Goal: Task Accomplishment & Management: Complete application form

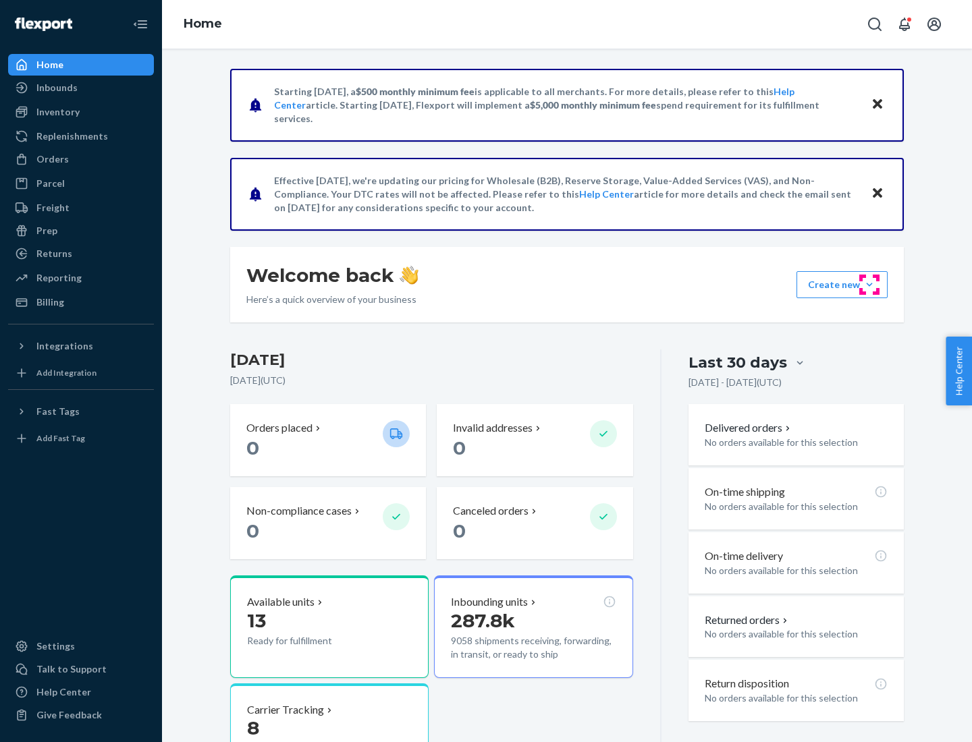
click at [869, 285] on button "Create new Create new inbound Create new order Create new product" at bounding box center [841, 284] width 91 height 27
click at [81, 88] on div "Inbounds" at bounding box center [80, 87] width 143 height 19
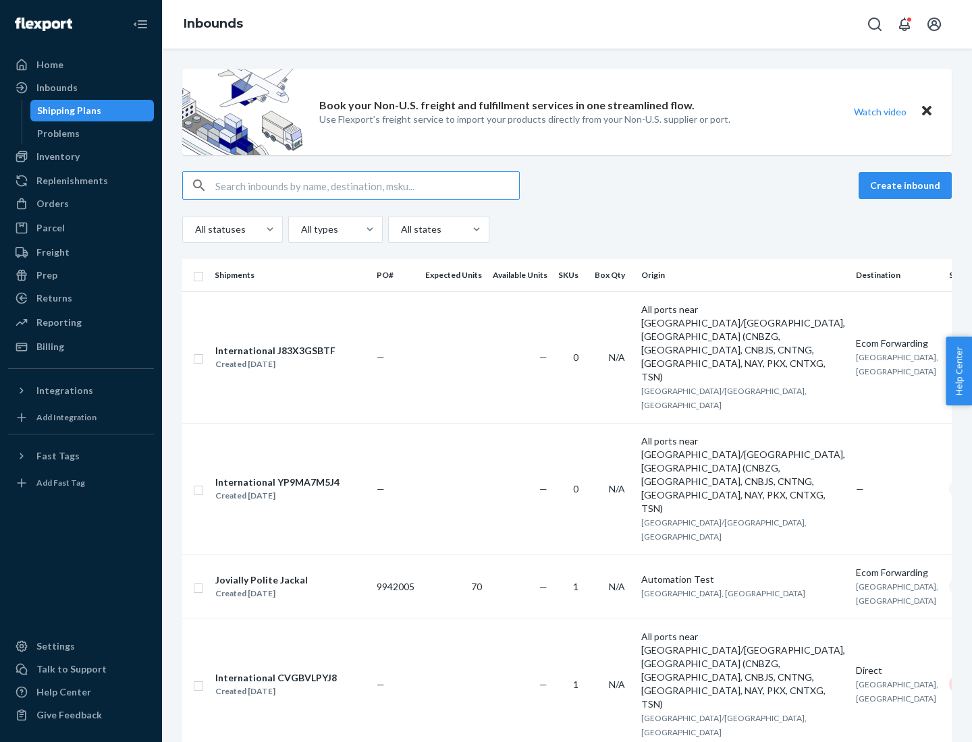
click at [907, 186] on button "Create inbound" at bounding box center [904, 185] width 93 height 27
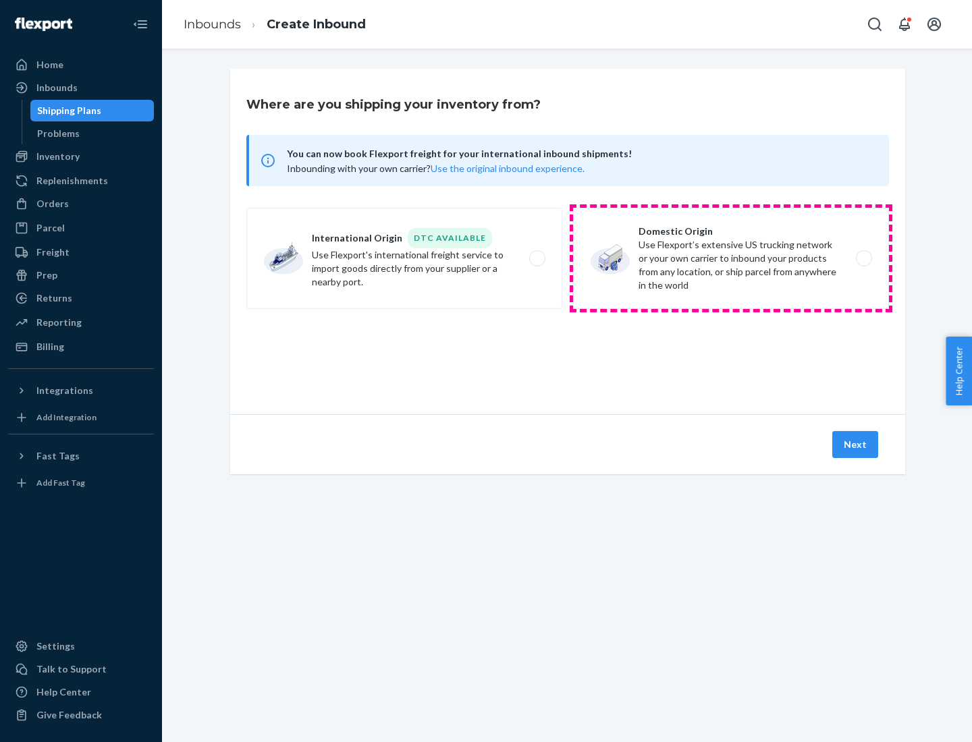
click at [731, 258] on label "Domestic Origin Use Flexport’s extensive US trucking network or your own carrie…" at bounding box center [731, 258] width 316 height 101
click at [863, 258] on input "Domestic Origin Use Flexport’s extensive US trucking network or your own carrie…" at bounding box center [867, 258] width 9 height 9
radio input "true"
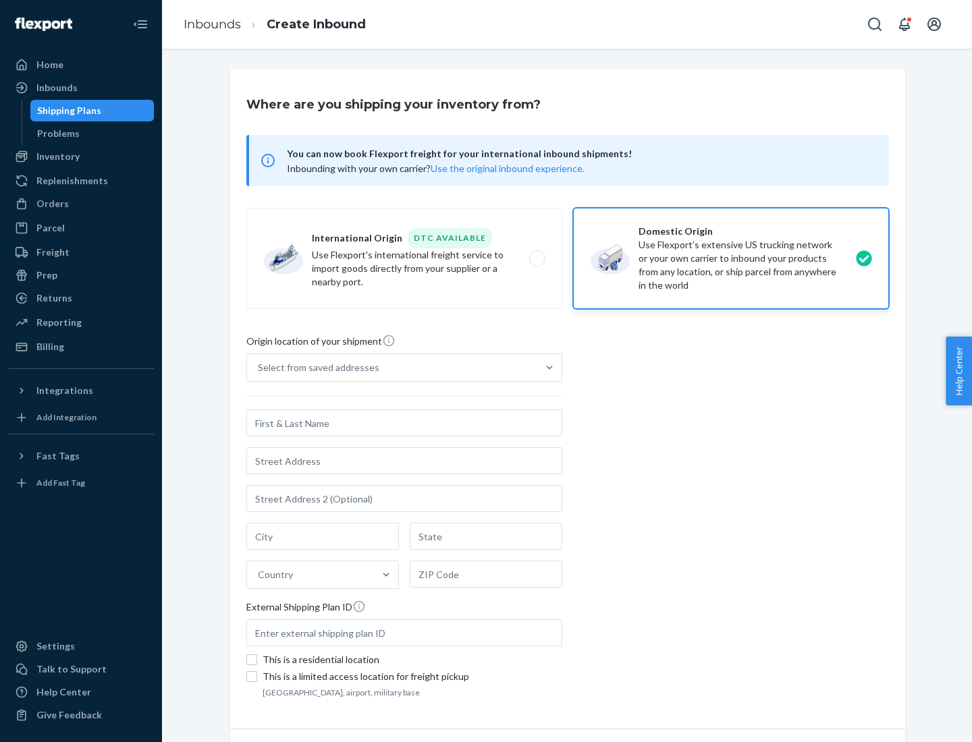
click at [315, 368] on div "Select from saved addresses" at bounding box center [318, 367] width 121 height 13
click at [259, 368] on input "Select from saved addresses" at bounding box center [258, 367] width 1 height 13
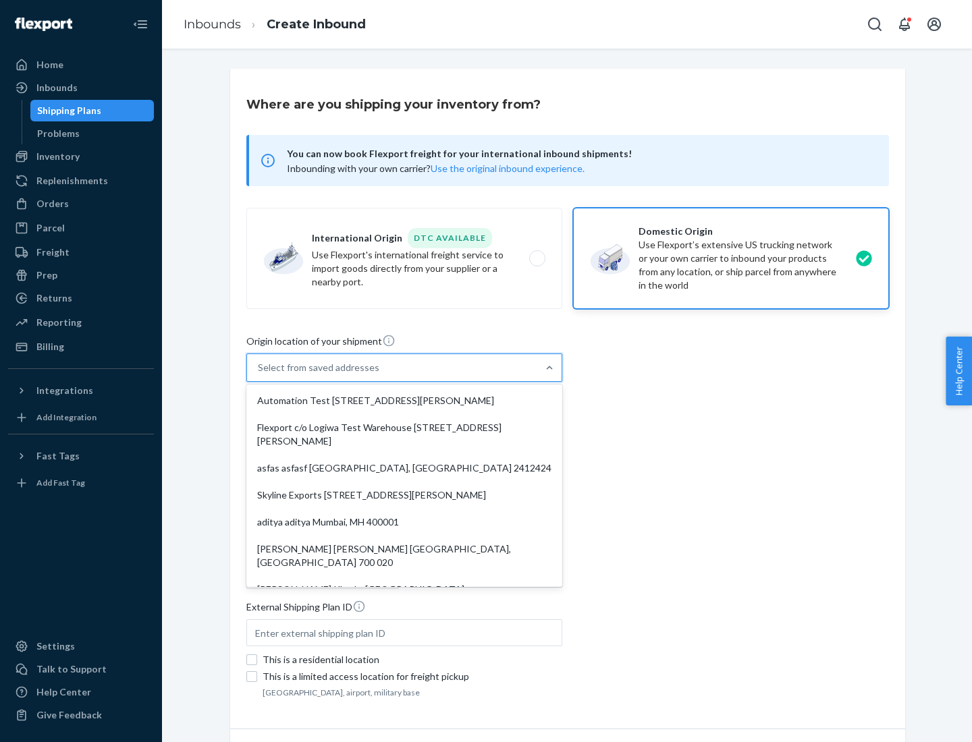
scroll to position [5, 0]
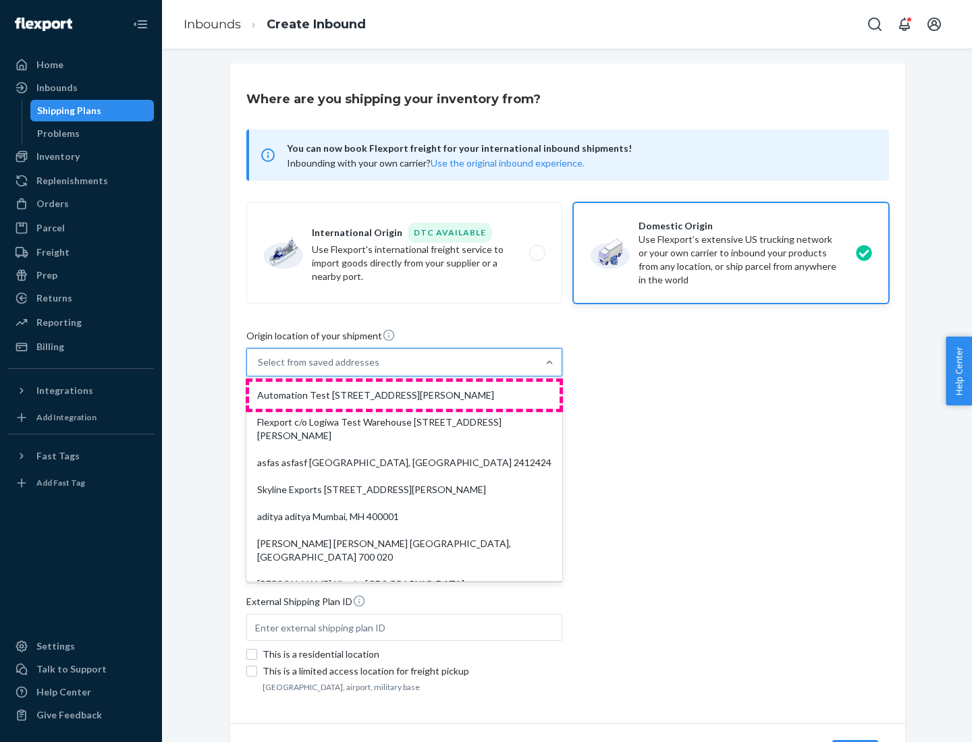
click at [404, 395] on div "Automation Test [STREET_ADDRESS][PERSON_NAME]" at bounding box center [404, 395] width 310 height 27
click at [259, 369] on input "option Automation Test [STREET_ADDRESS][PERSON_NAME]. 9 results available. Use …" at bounding box center [258, 362] width 1 height 13
type input "Automation Test"
type input "9th Floor"
type input "[GEOGRAPHIC_DATA]"
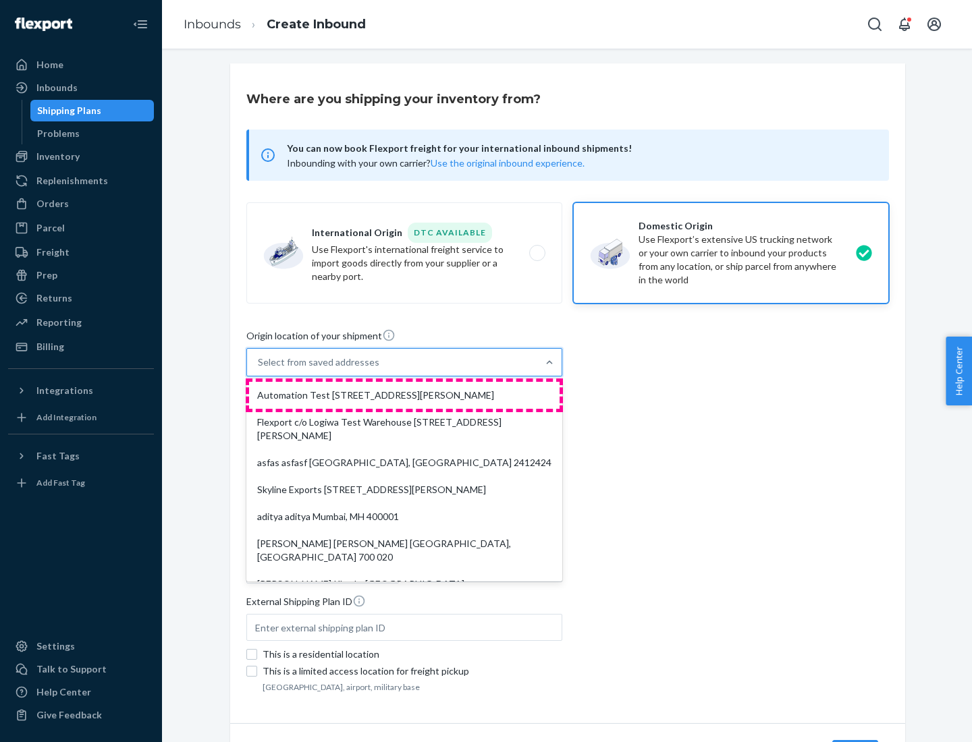
type input "CA"
type input "94104"
type input "[STREET_ADDRESS][PERSON_NAME]"
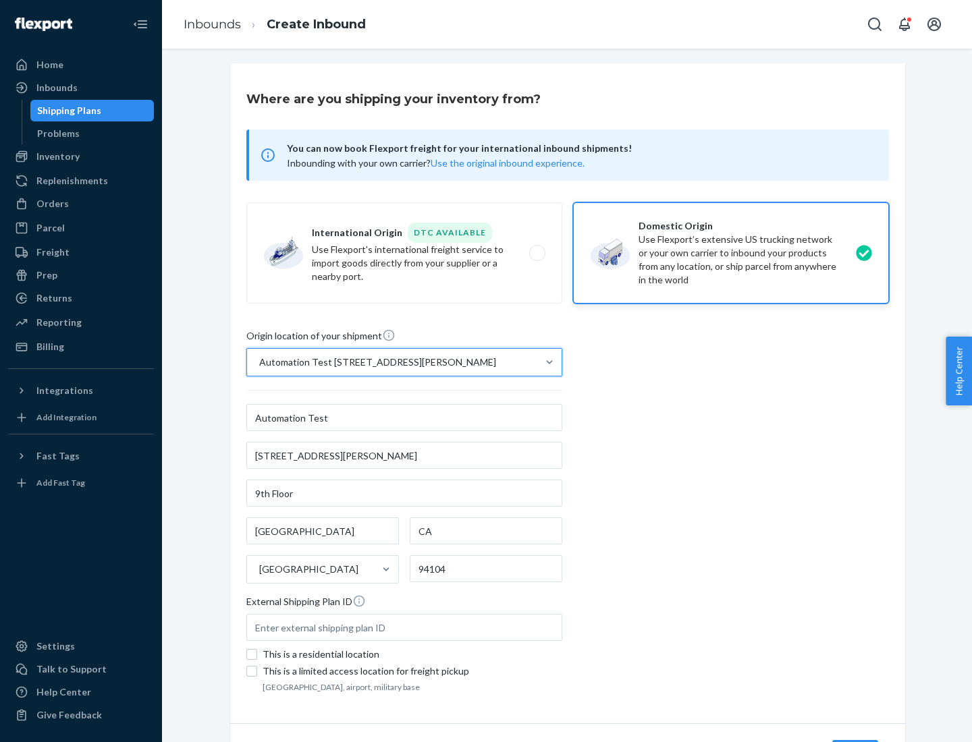
scroll to position [79, 0]
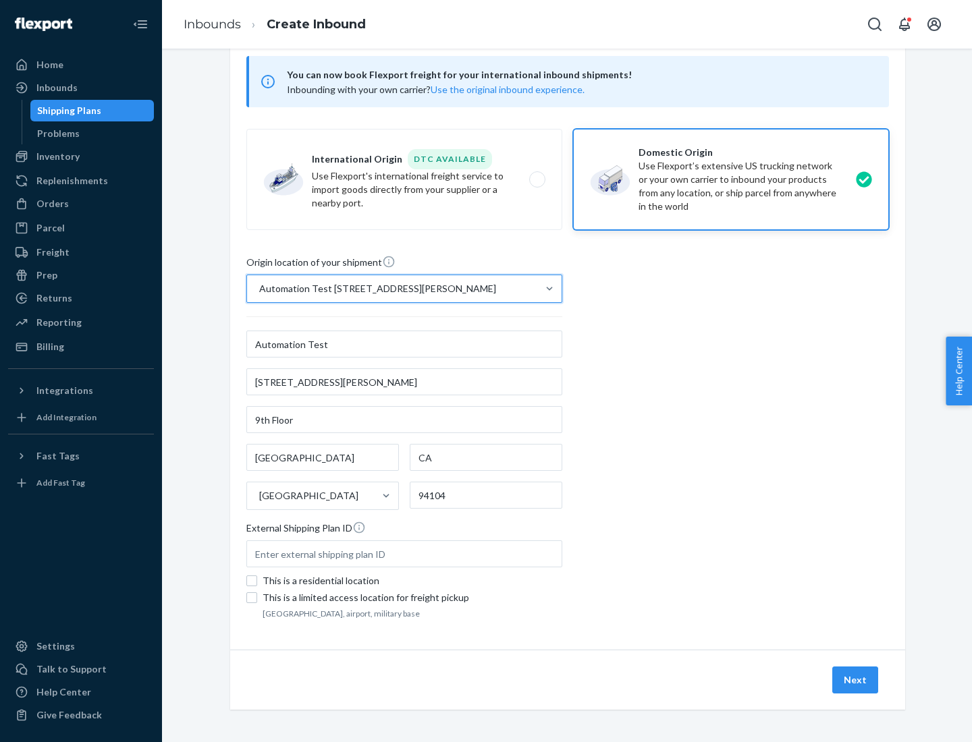
click at [856, 680] on button "Next" at bounding box center [855, 680] width 46 height 27
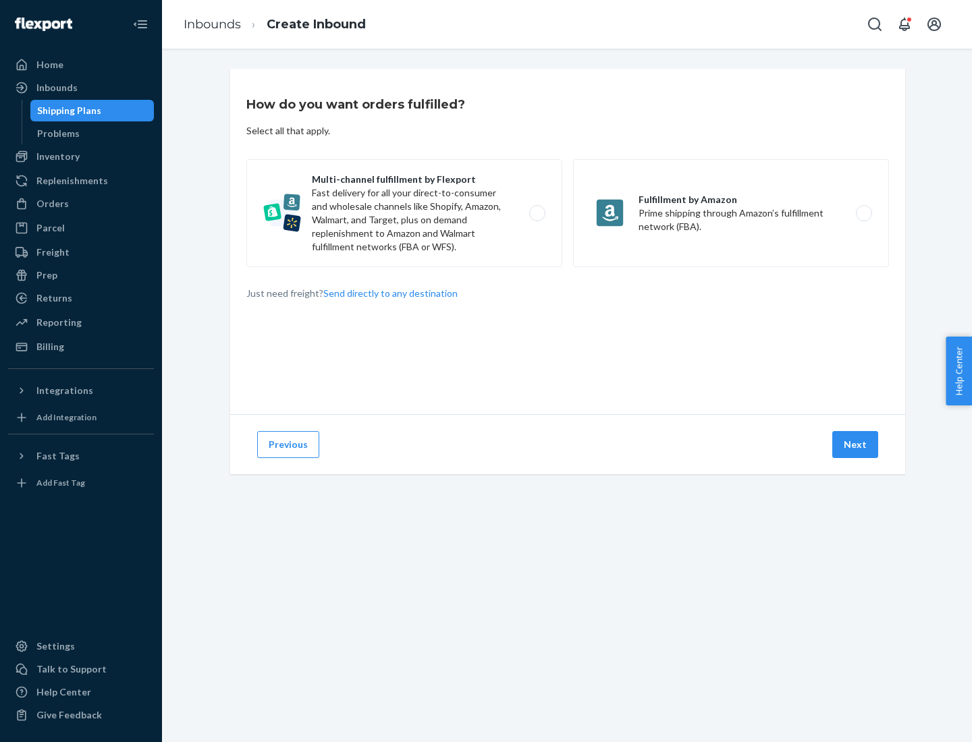
click at [404, 213] on label "Multi-channel fulfillment by Flexport Fast delivery for all your direct-to-cons…" at bounding box center [404, 213] width 316 height 108
click at [536, 213] on input "Multi-channel fulfillment by Flexport Fast delivery for all your direct-to-cons…" at bounding box center [540, 213] width 9 height 9
radio input "true"
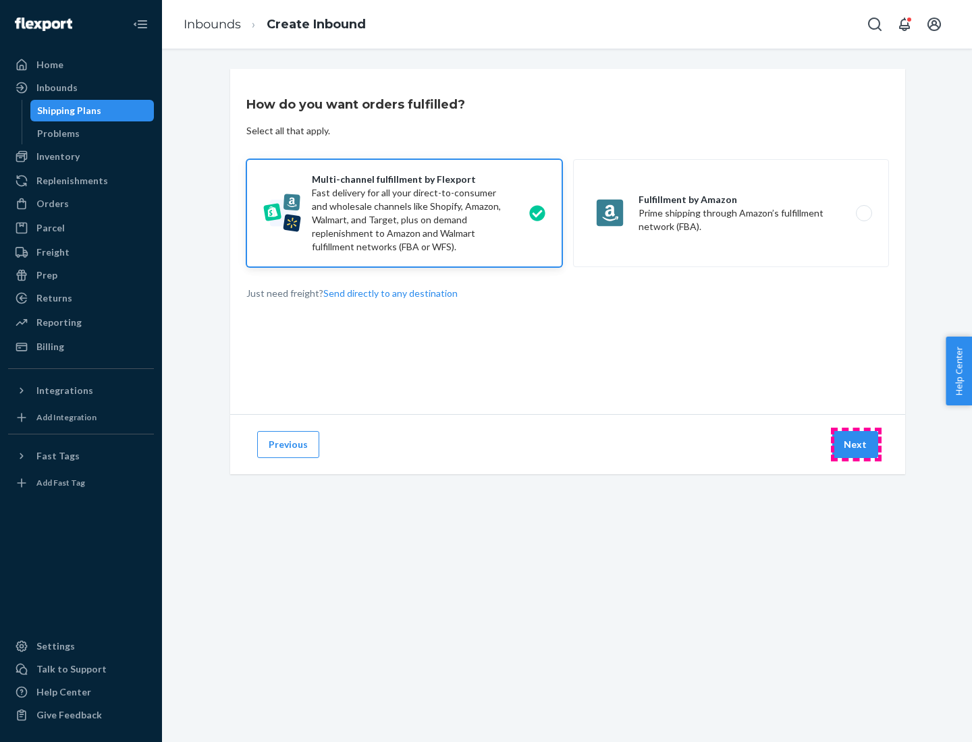
click at [856, 445] on button "Next" at bounding box center [855, 444] width 46 height 27
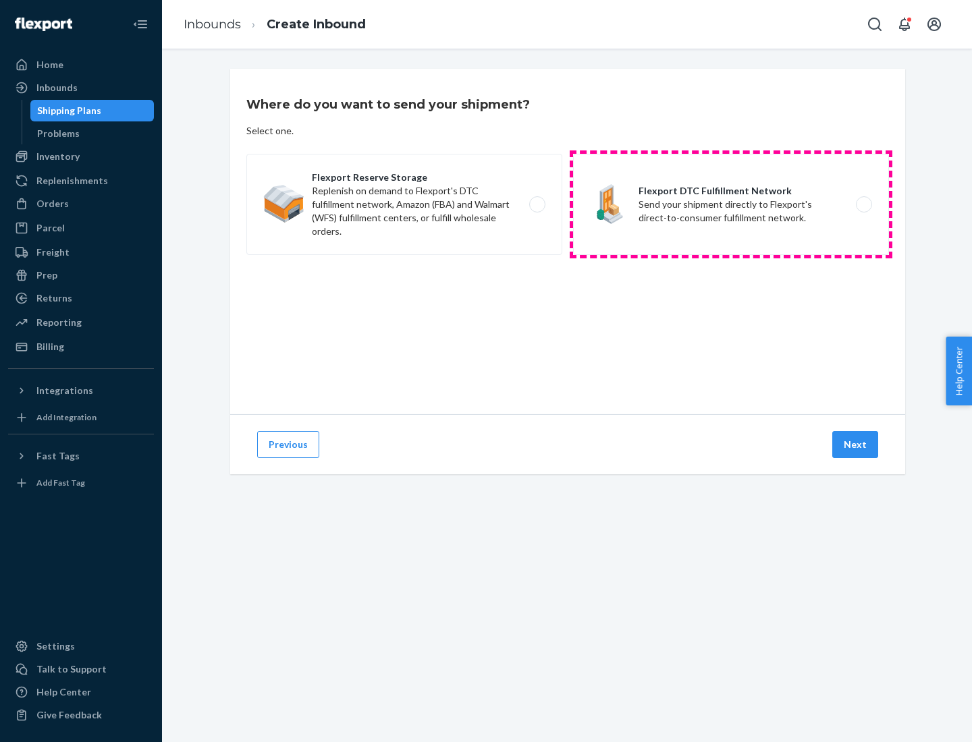
click at [731, 204] on label "Flexport DTC Fulfillment Network Send your shipment directly to Flexport's dire…" at bounding box center [731, 204] width 316 height 101
click at [863, 204] on input "Flexport DTC Fulfillment Network Send your shipment directly to Flexport's dire…" at bounding box center [867, 204] width 9 height 9
radio input "true"
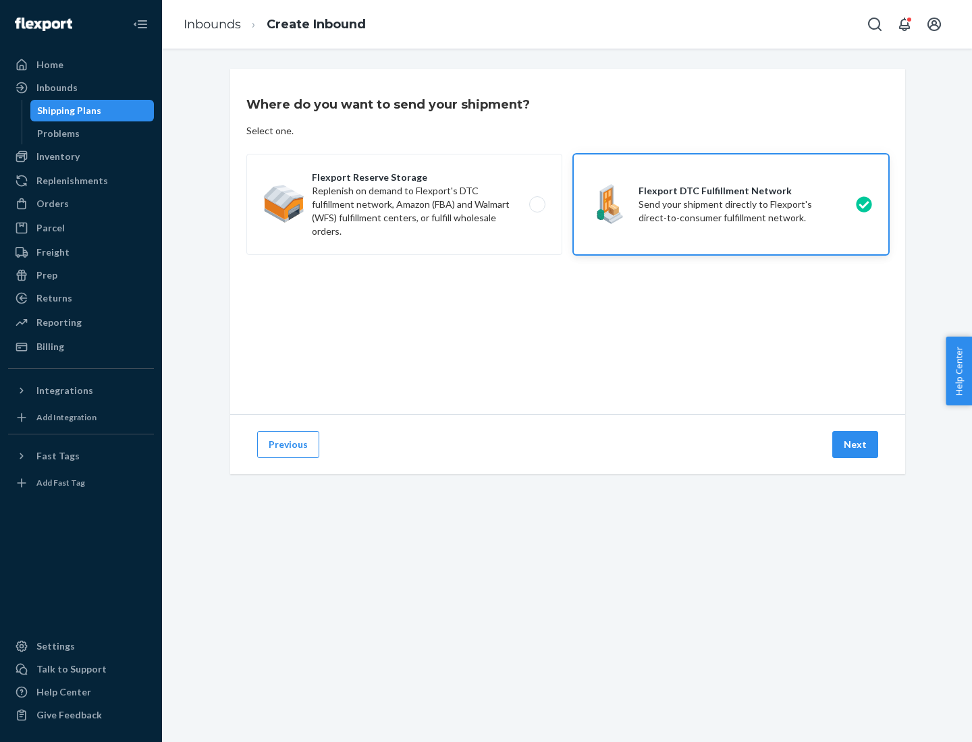
click at [856, 445] on button "Next" at bounding box center [855, 444] width 46 height 27
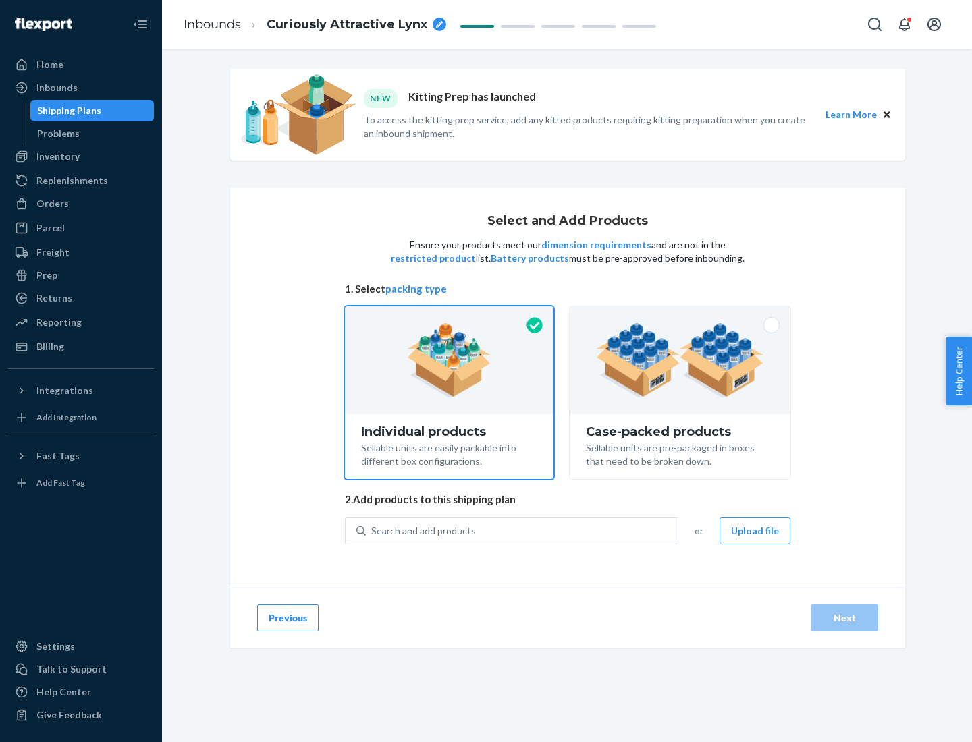
click at [680, 360] on img at bounding box center [680, 360] width 168 height 74
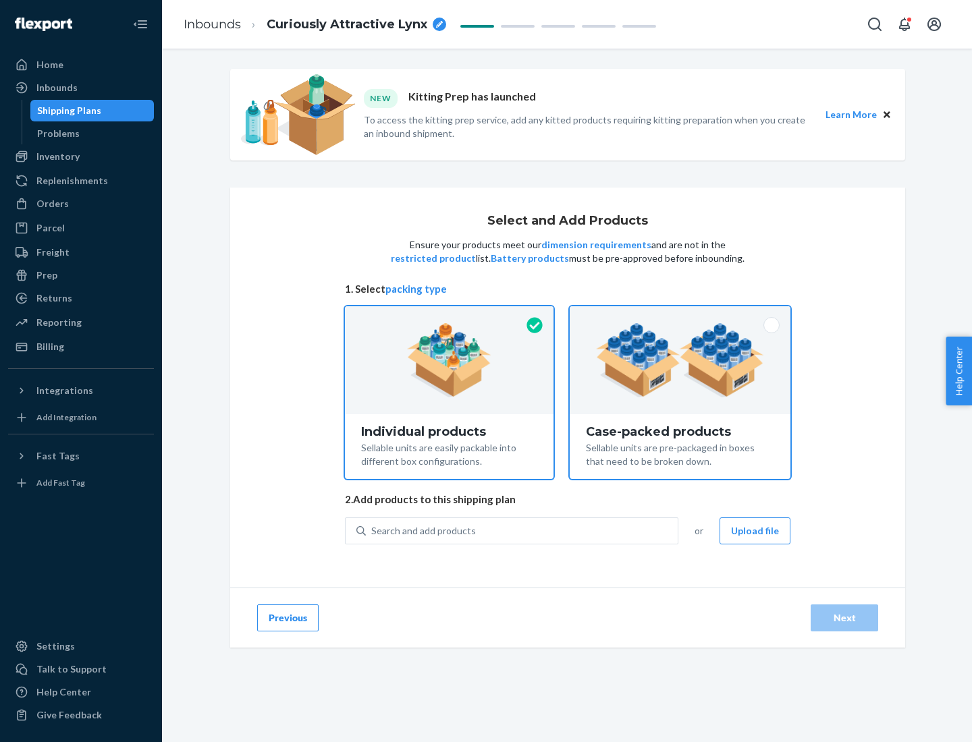
click at [680, 315] on input "Case-packed products Sellable units are pre-packaged in boxes that need to be b…" at bounding box center [679, 310] width 9 height 9
radio input "true"
radio input "false"
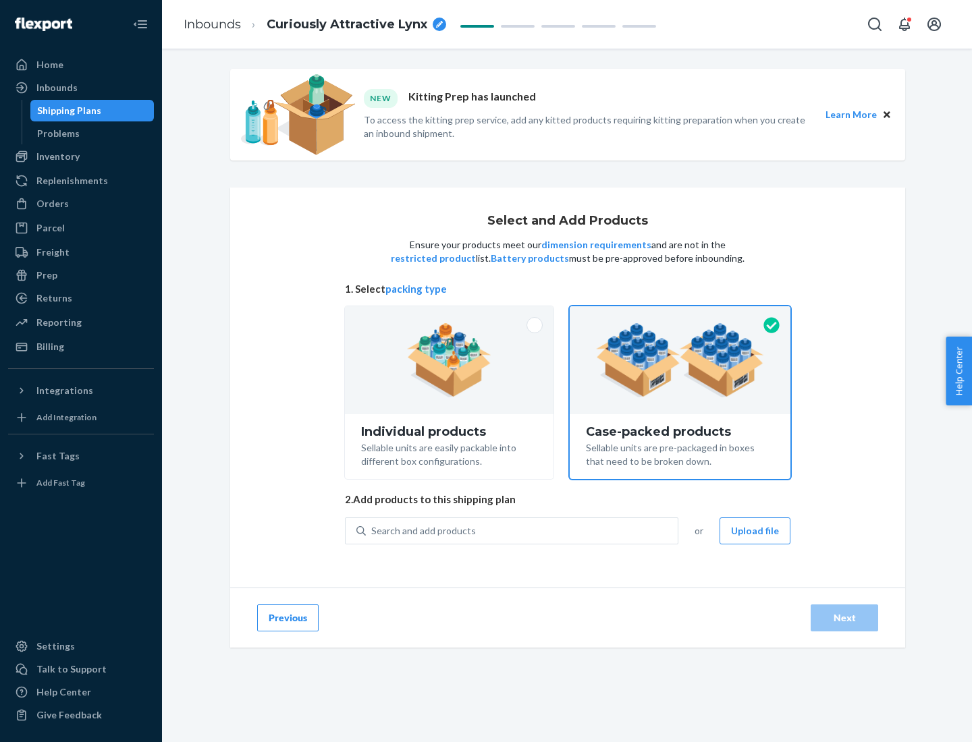
click at [522, 530] on div "Search and add products" at bounding box center [522, 531] width 312 height 24
click at [372, 530] on input "Search and add products" at bounding box center [371, 530] width 1 height 13
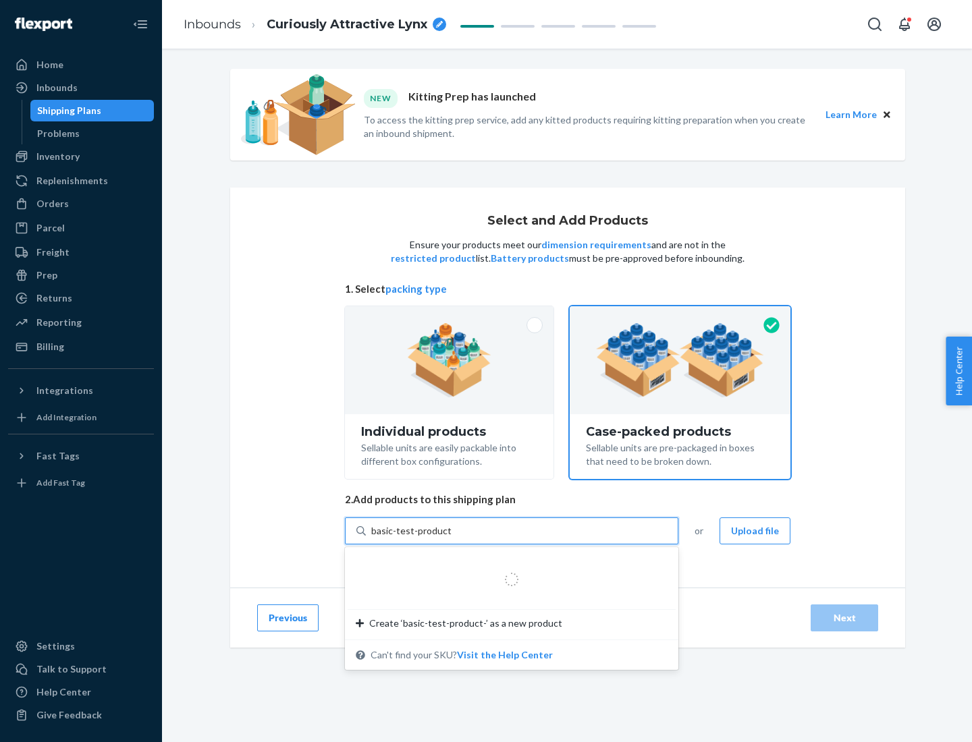
type input "basic-test-product-1"
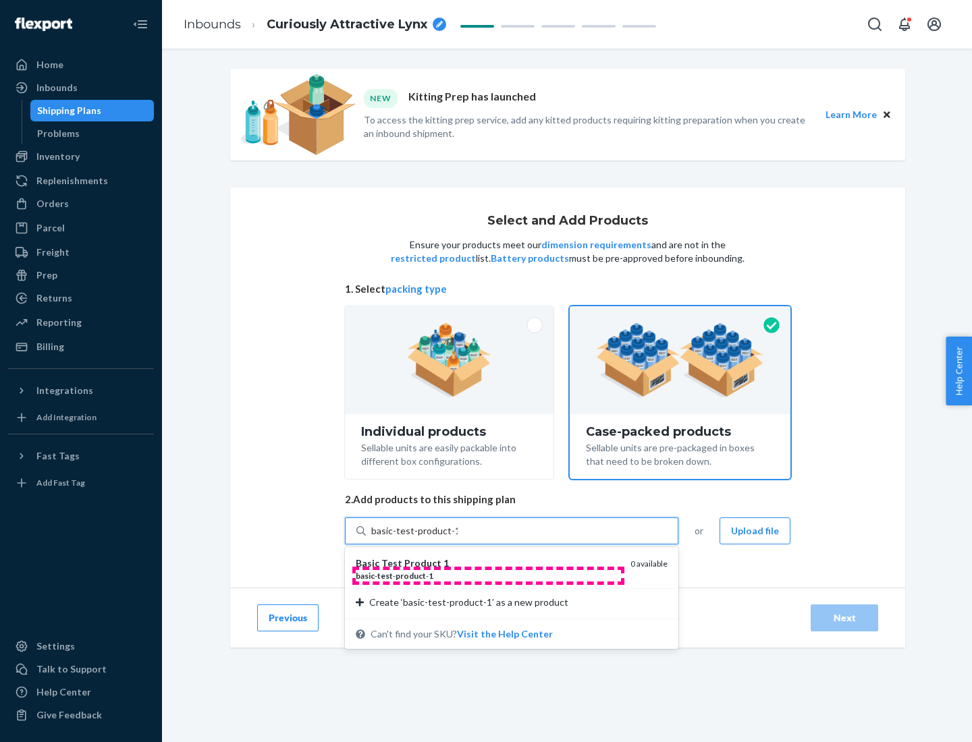
click at [488, 576] on div "basic - test - product - 1" at bounding box center [488, 575] width 264 height 11
click at [457, 538] on input "basic-test-product-1" at bounding box center [414, 530] width 86 height 13
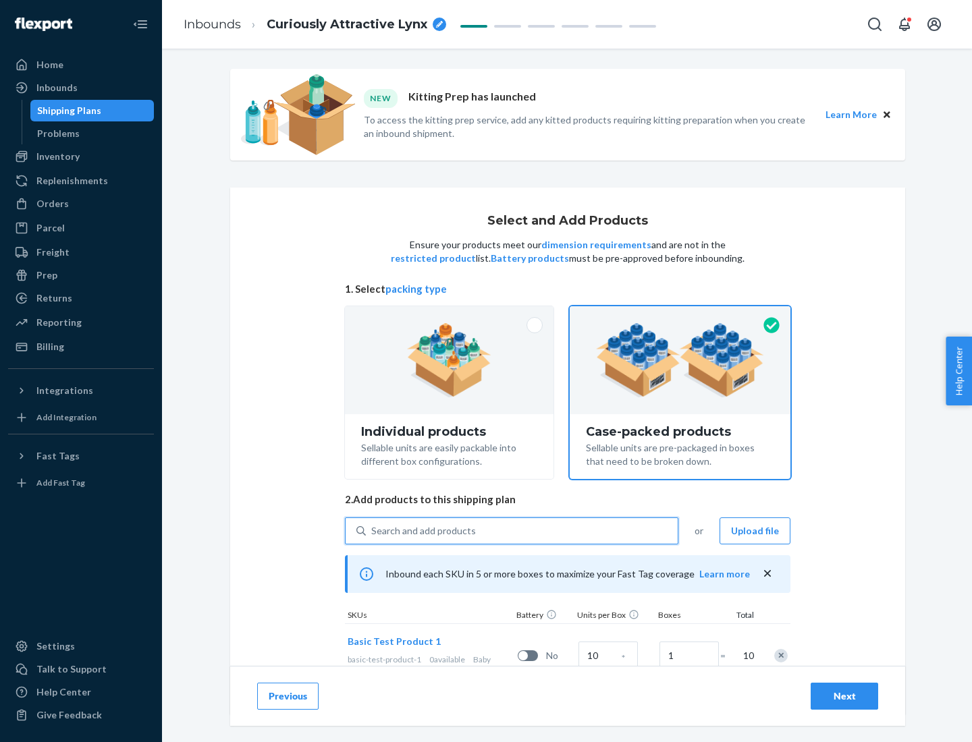
scroll to position [49, 0]
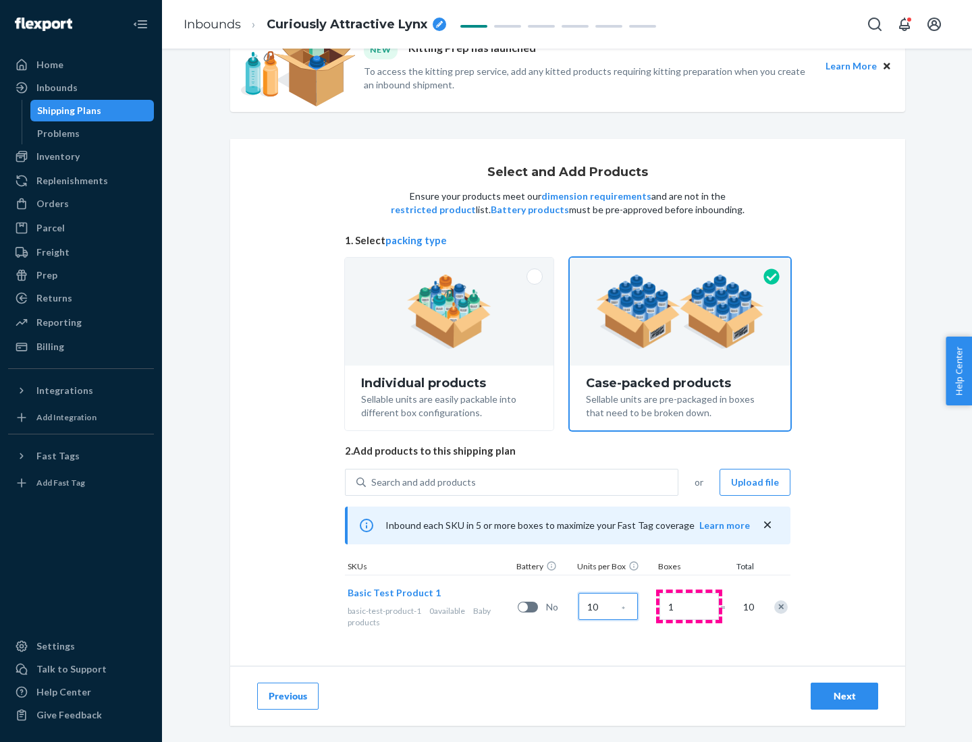
type input "10"
type input "7"
click at [844, 696] on div "Next" at bounding box center [844, 696] width 45 height 13
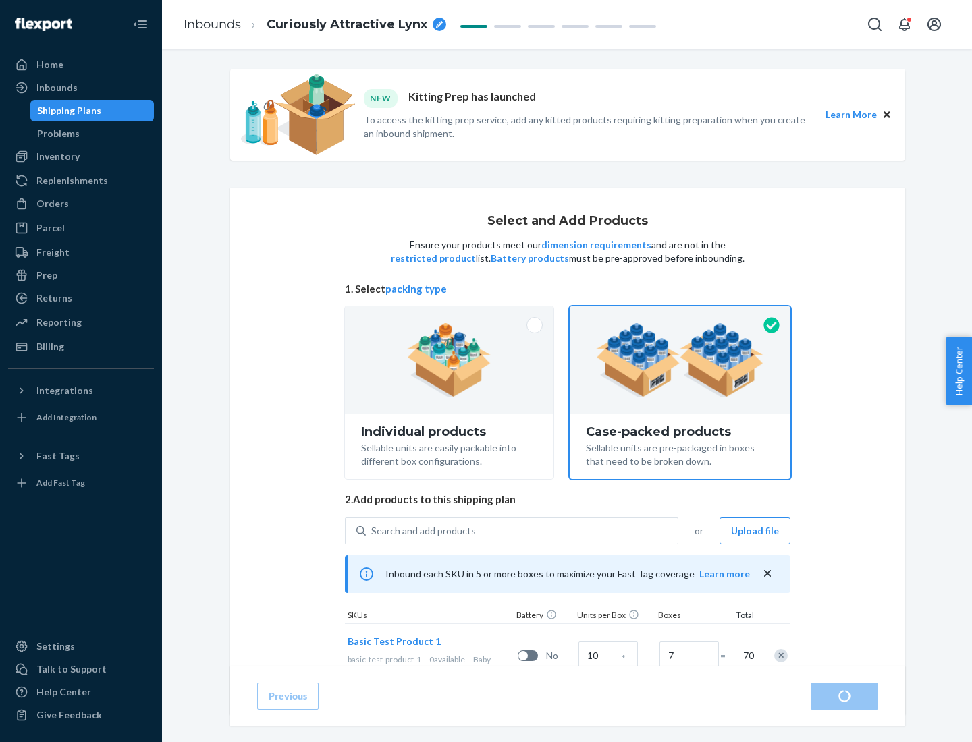
radio input "true"
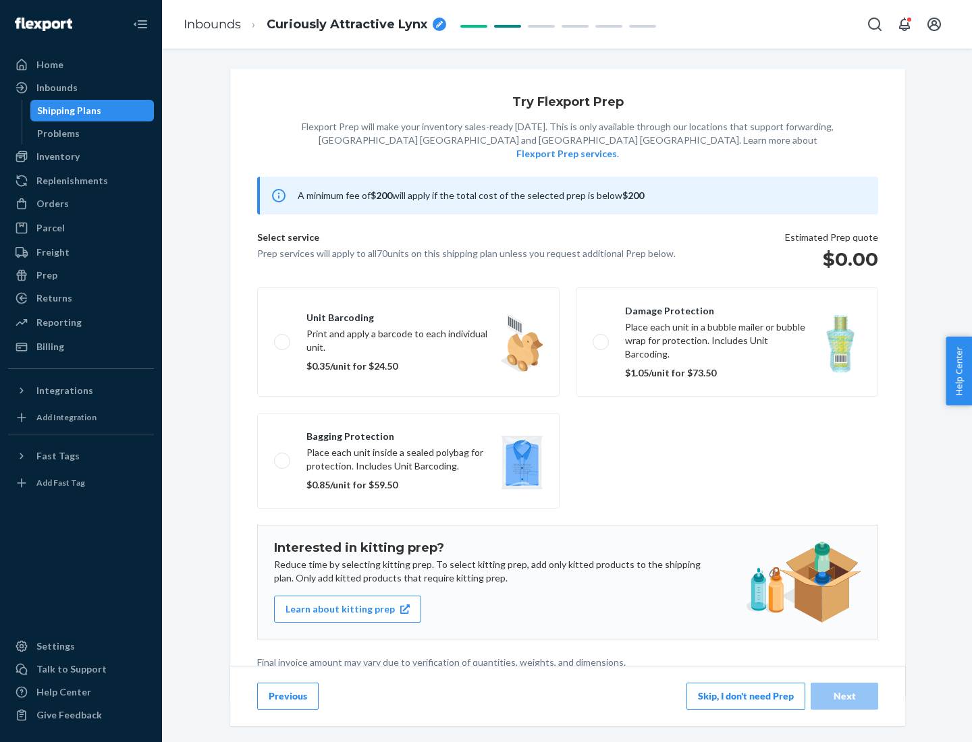
scroll to position [3, 0]
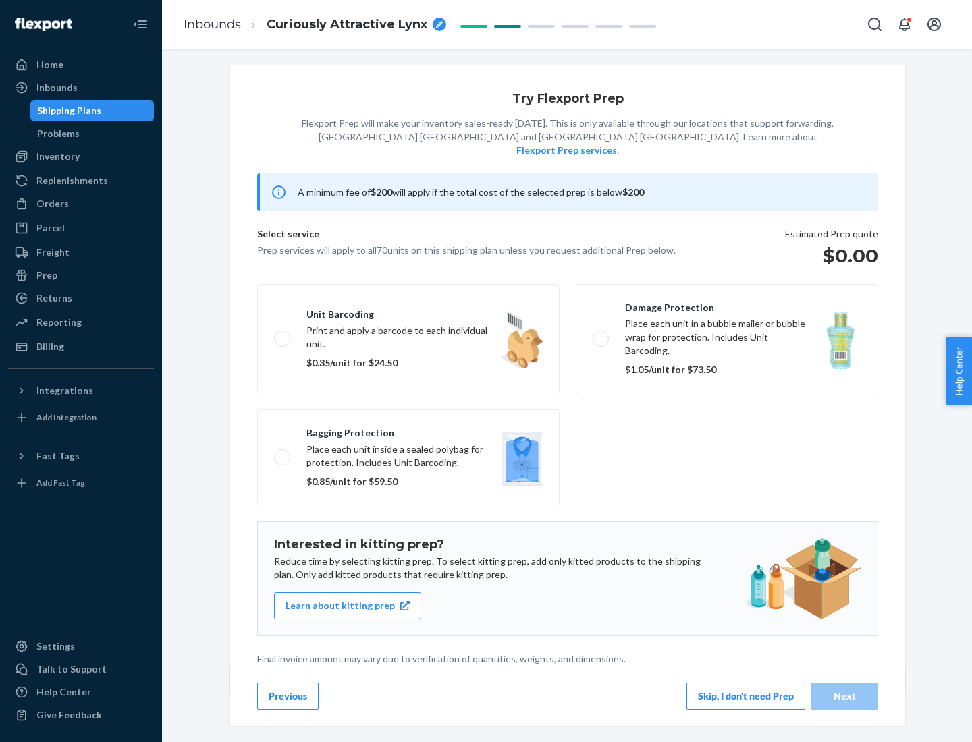
click at [408, 430] on label "Bagging protection Place each unit inside a sealed polybag for protection. Incl…" at bounding box center [408, 458] width 302 height 96
click at [283, 453] on input "Bagging protection Place each unit inside a sealed polybag for protection. Incl…" at bounding box center [278, 457] width 9 height 9
checkbox input "true"
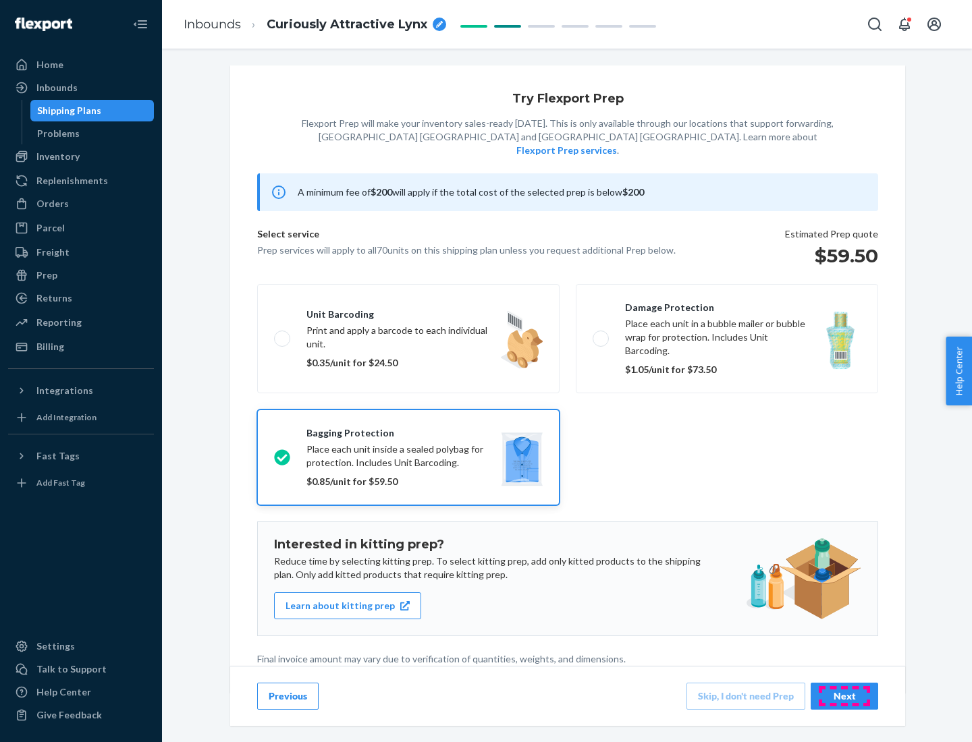
click at [844, 696] on div "Next" at bounding box center [844, 696] width 45 height 13
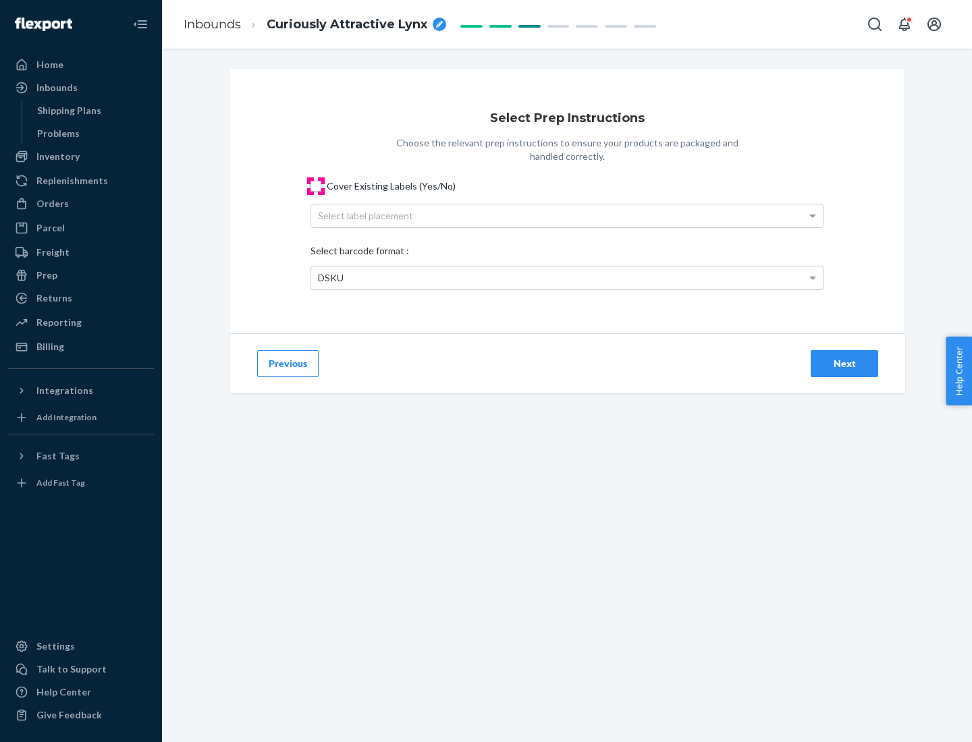
click at [316, 186] on input "Cover Existing Labels (Yes/No)" at bounding box center [315, 186] width 11 height 11
checkbox input "true"
click at [567, 215] on div "Select label placement" at bounding box center [566, 215] width 511 height 23
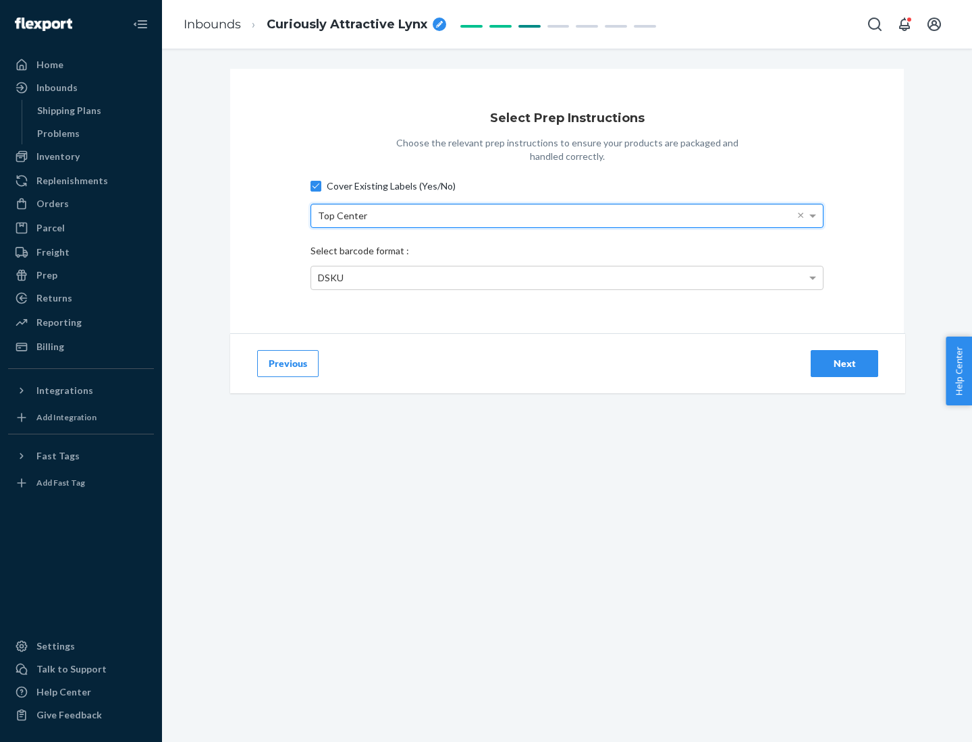
click at [567, 277] on div "DSKU" at bounding box center [566, 278] width 511 height 23
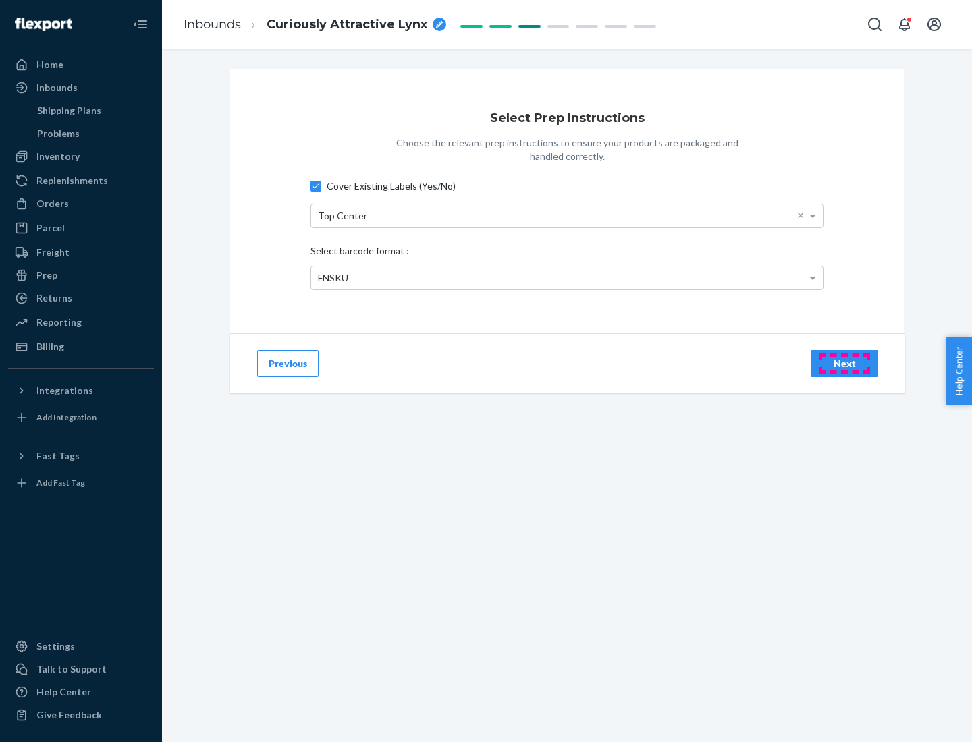
click at [844, 363] on div "Next" at bounding box center [844, 363] width 45 height 13
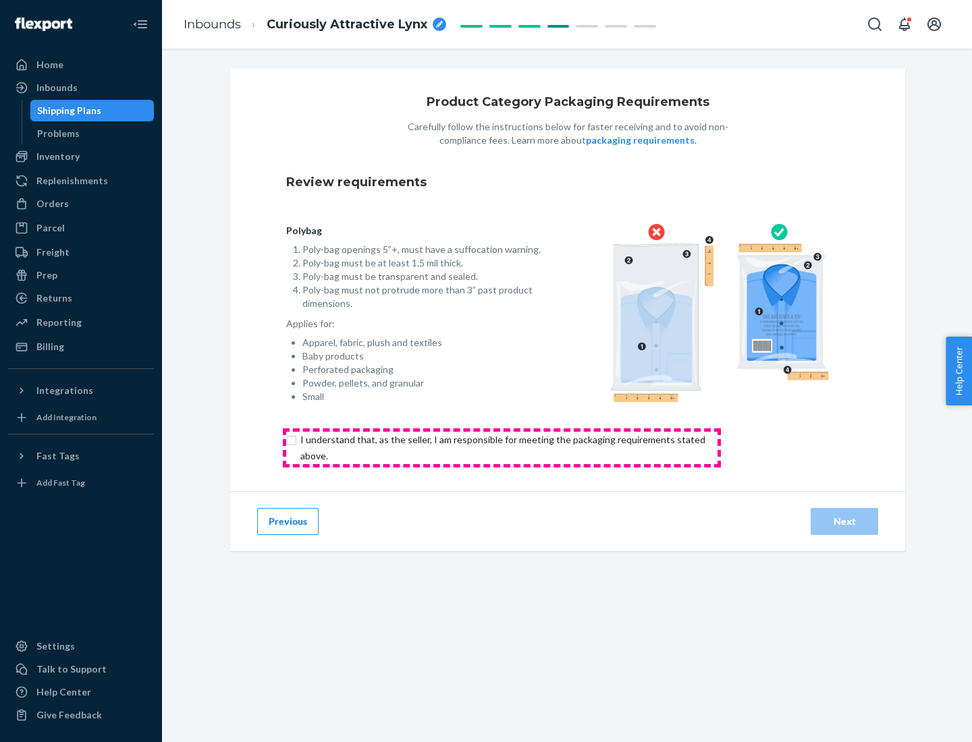
click at [501, 447] on input "checkbox" at bounding box center [510, 448] width 449 height 32
checkbox input "true"
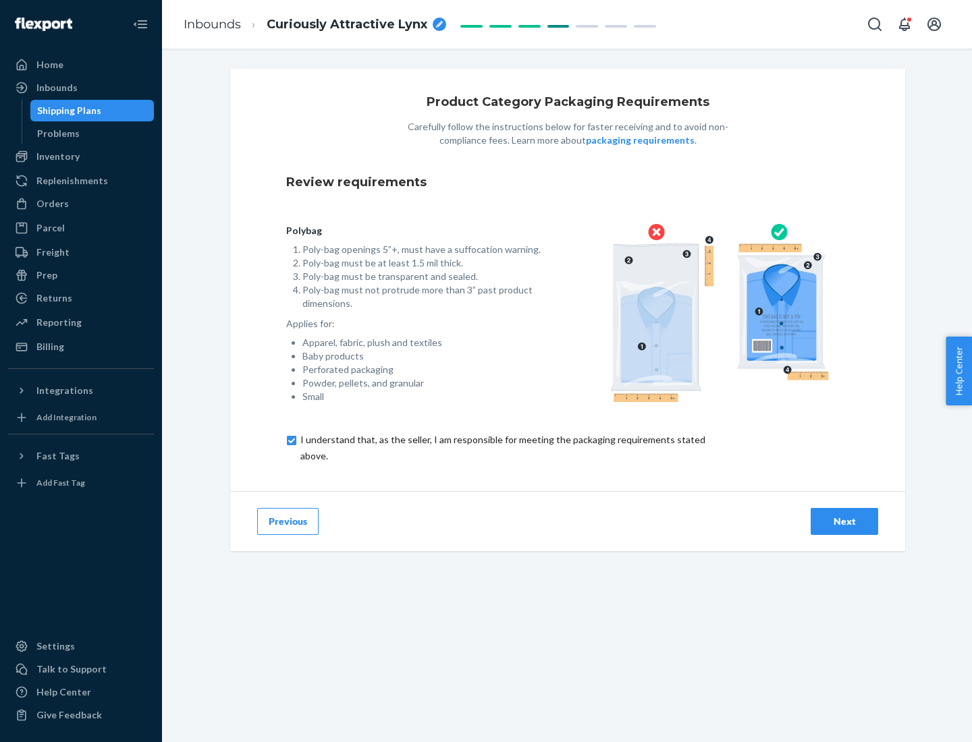
click at [844, 521] on div "Next" at bounding box center [844, 521] width 45 height 13
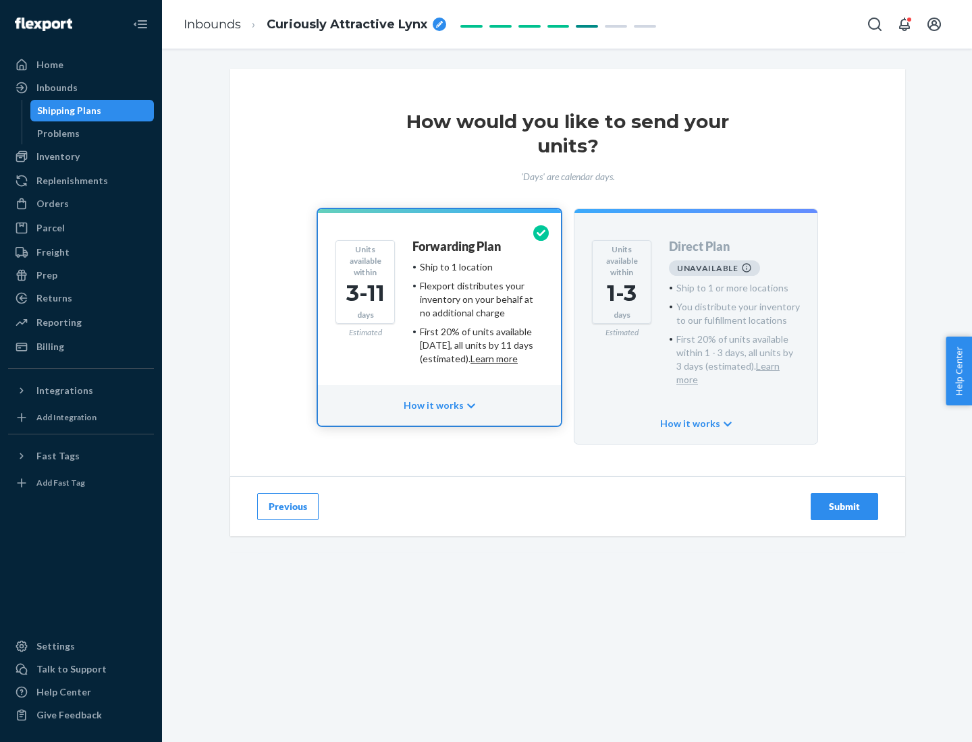
click at [457, 246] on h4 "Forwarding Plan" at bounding box center [456, 246] width 88 height 13
click at [844, 500] on div "Submit" at bounding box center [844, 506] width 45 height 13
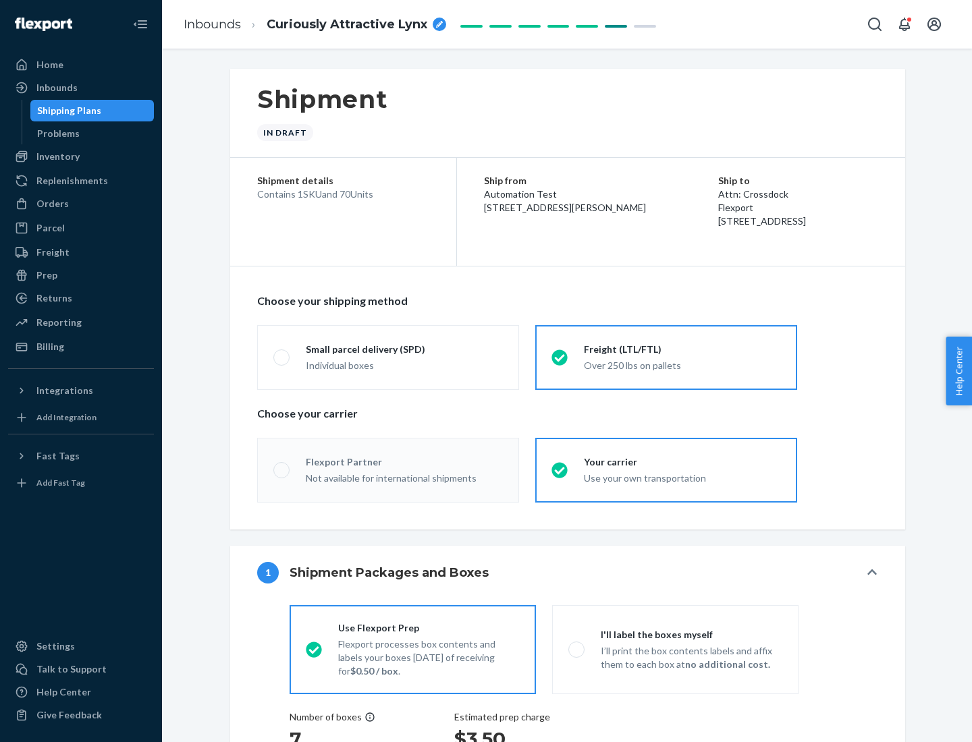
radio input "true"
radio input "false"
radio input "true"
radio input "false"
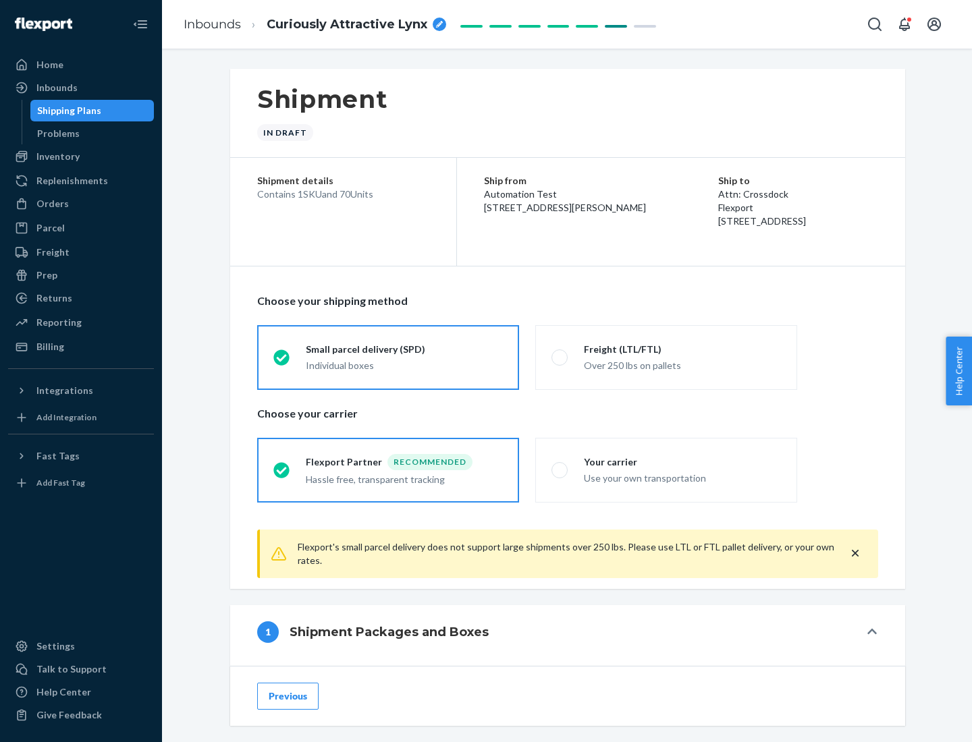
click at [404, 365] on div "Individual boxes" at bounding box center [404, 365] width 197 height 13
click at [282, 362] on input "Small parcel delivery (SPD) Individual boxes" at bounding box center [277, 357] width 9 height 9
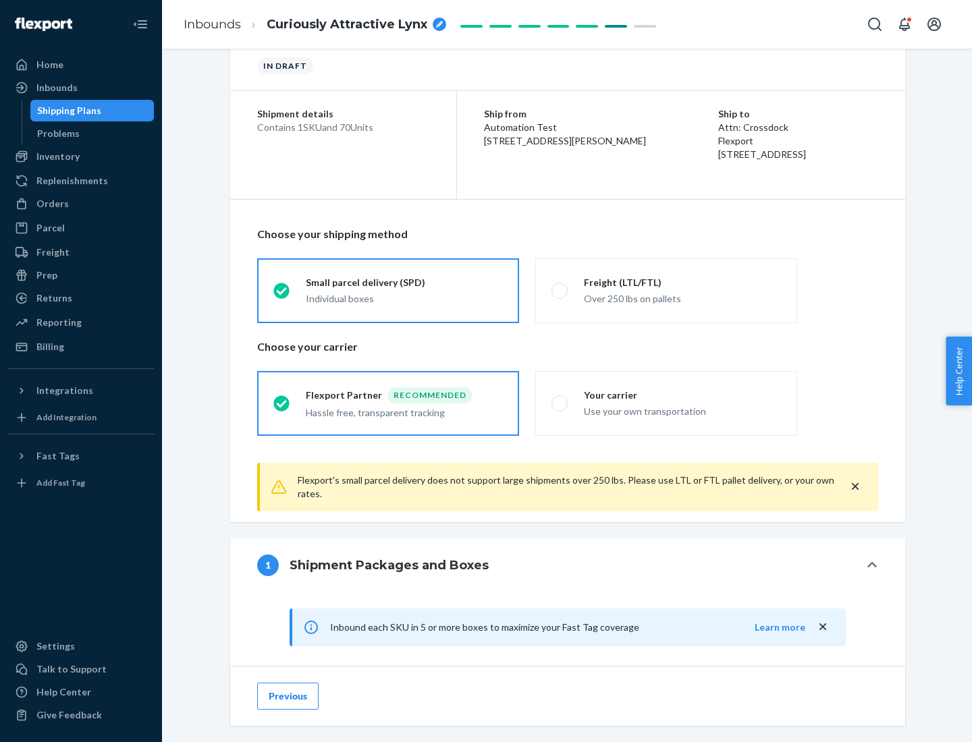
click at [404, 395] on div "Recommended" at bounding box center [429, 395] width 85 height 16
click at [282, 399] on input "Flexport Partner Recommended Hassle free, transparent tracking" at bounding box center [277, 403] width 9 height 9
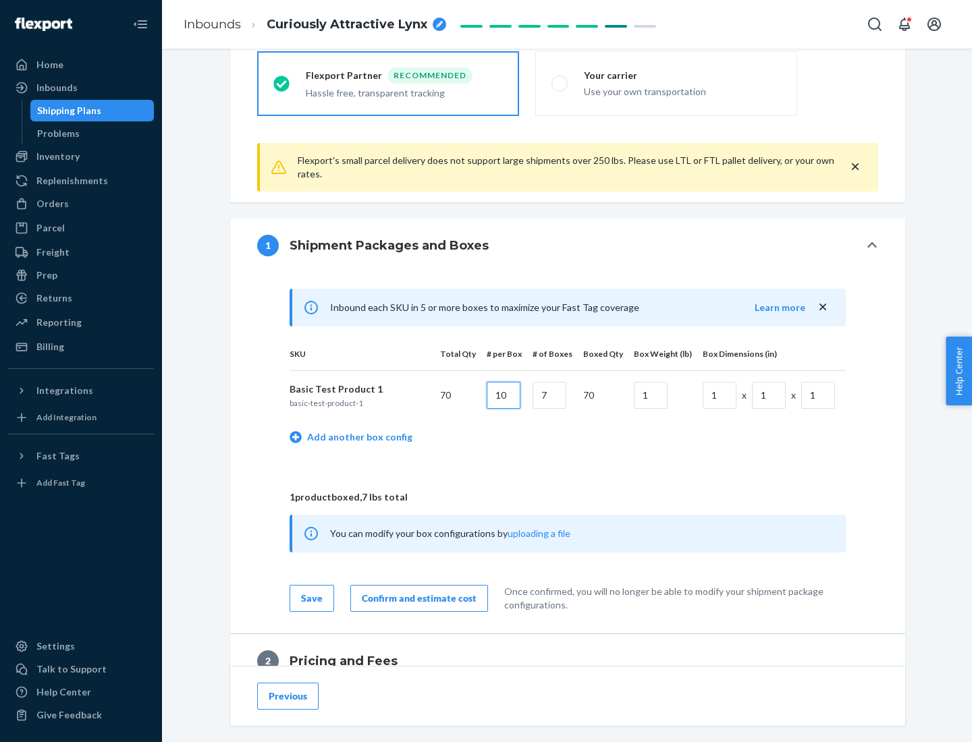
type input "10"
type input "7"
type input "1"
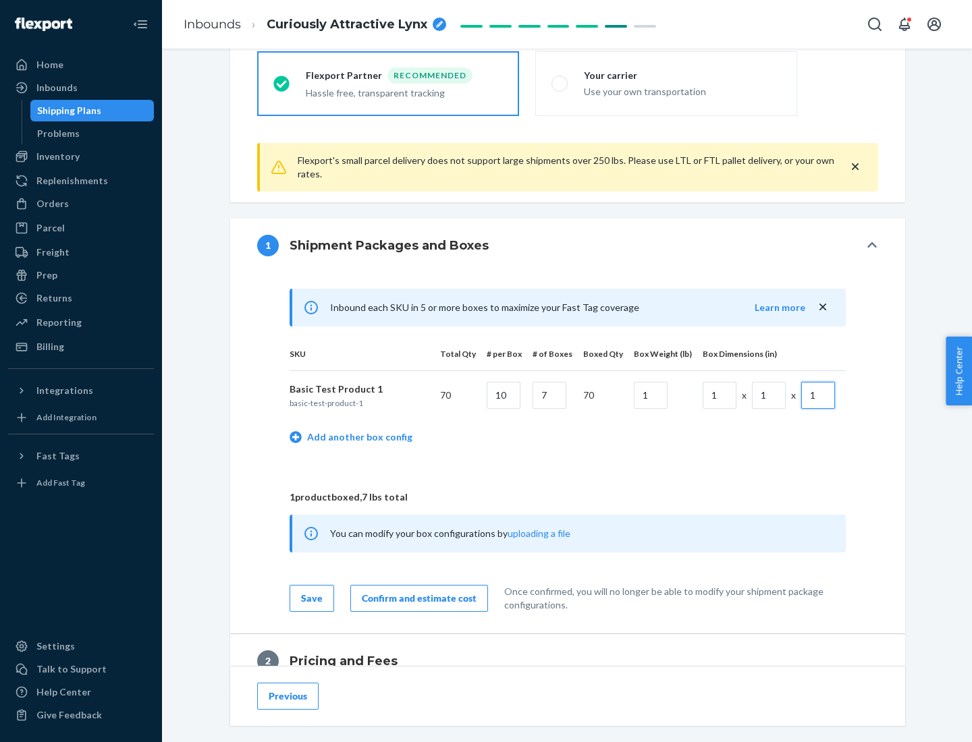
scroll to position [590, 0]
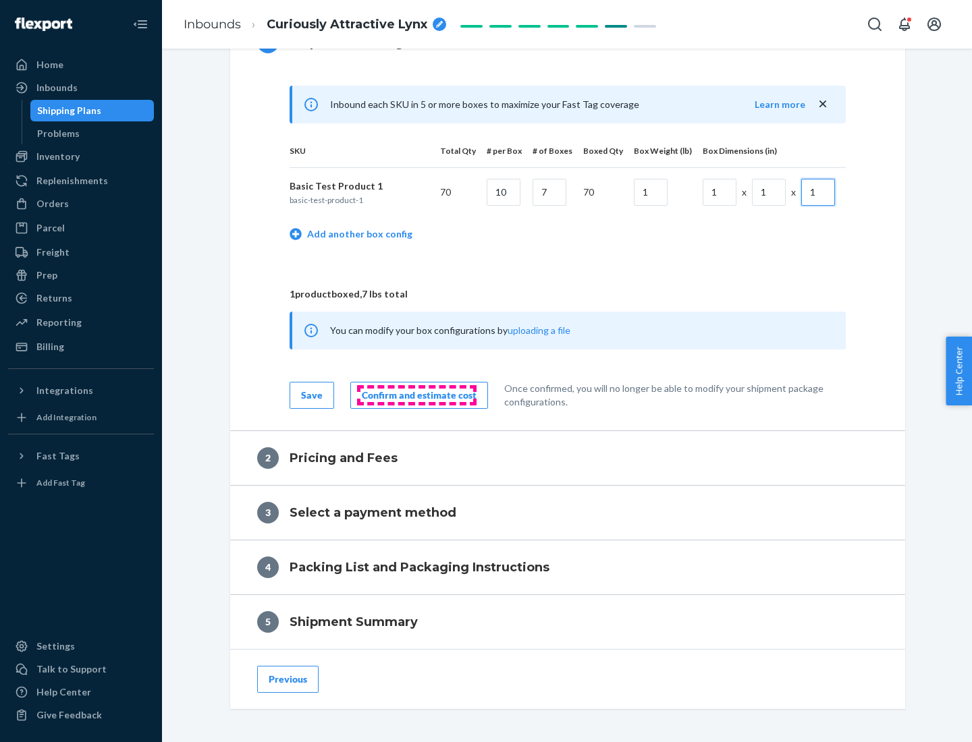
type input "1"
click at [416, 395] on div "Confirm and estimate cost" at bounding box center [419, 395] width 115 height 13
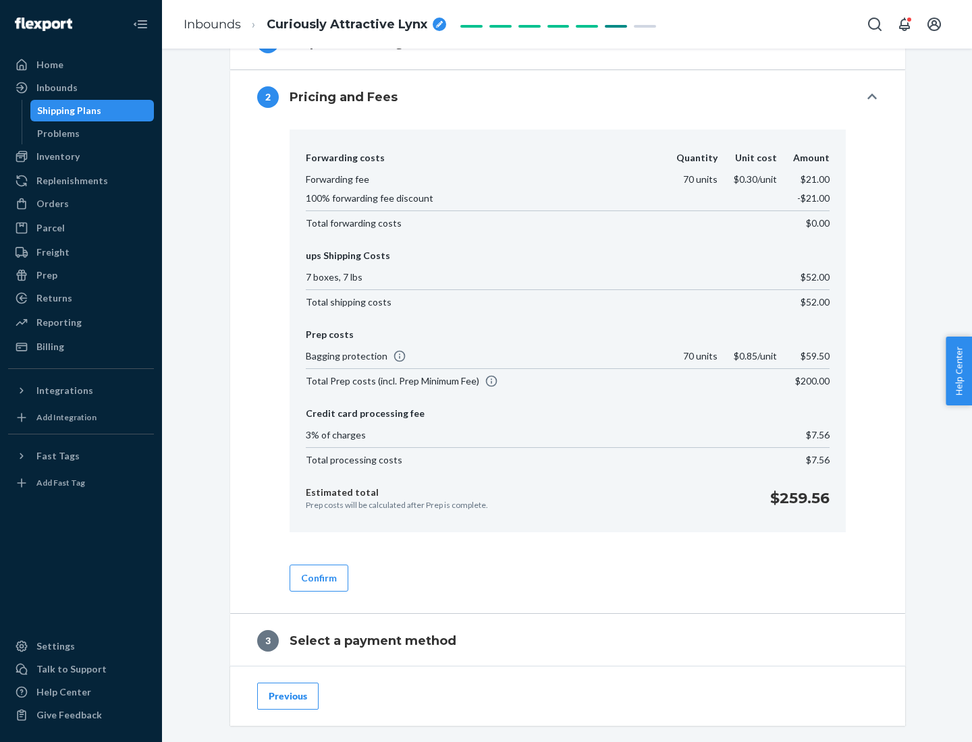
scroll to position [773, 0]
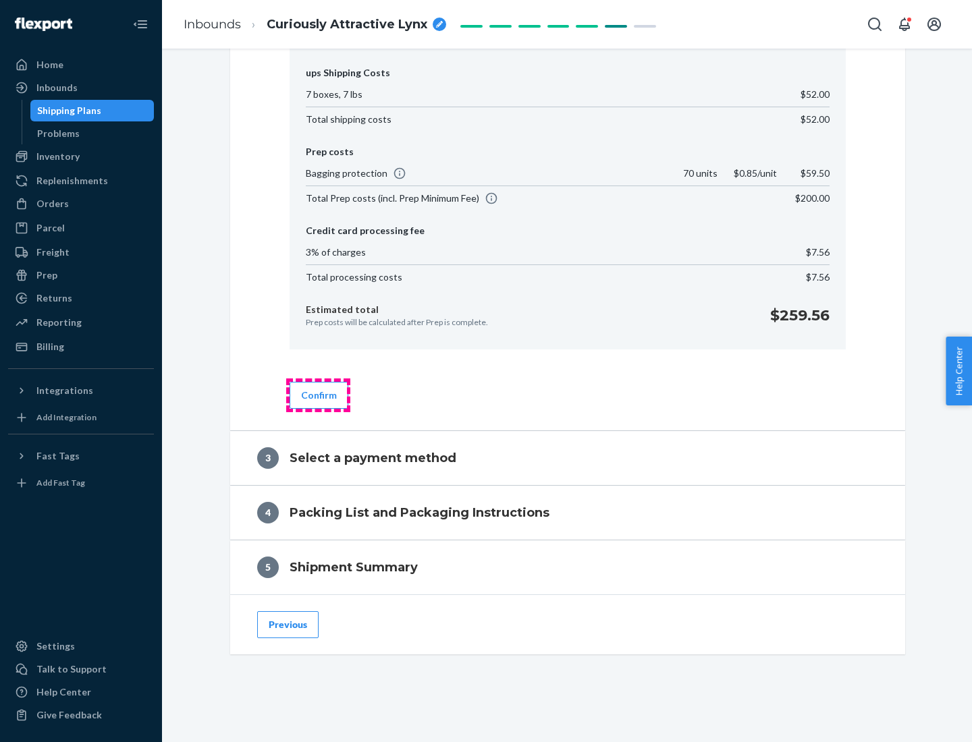
click at [318, 395] on button "Confirm" at bounding box center [318, 395] width 59 height 27
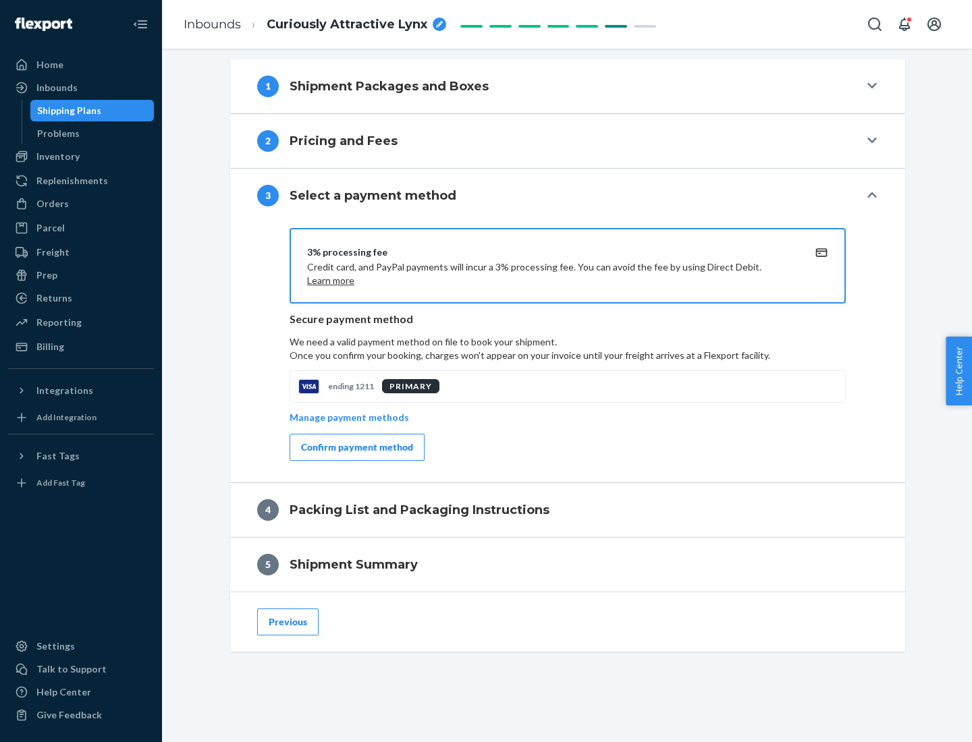
scroll to position [546, 0]
click at [356, 447] on div "Confirm payment method" at bounding box center [357, 447] width 112 height 13
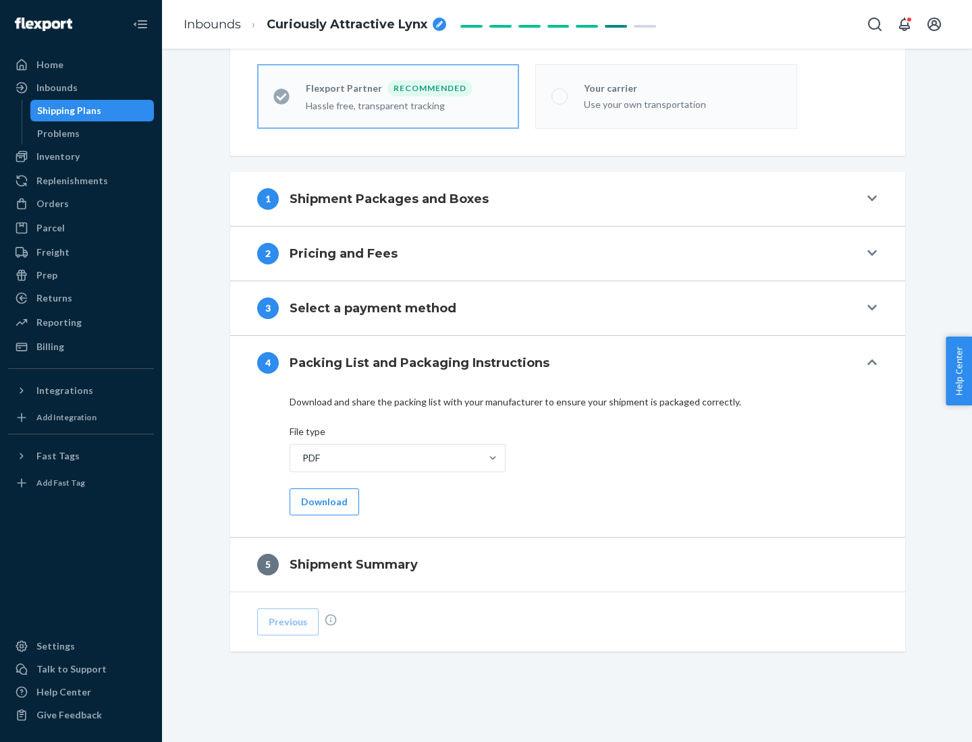
scroll to position [374, 0]
click at [323, 501] on button "Download" at bounding box center [323, 501] width 69 height 27
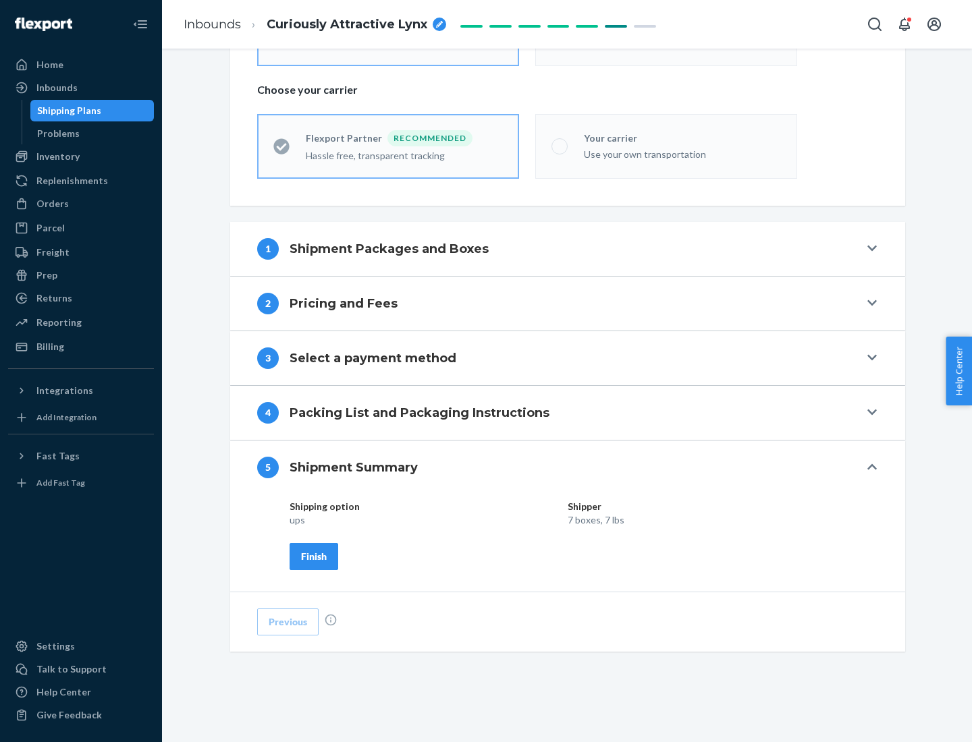
scroll to position [324, 0]
